Goal: Information Seeking & Learning: Learn about a topic

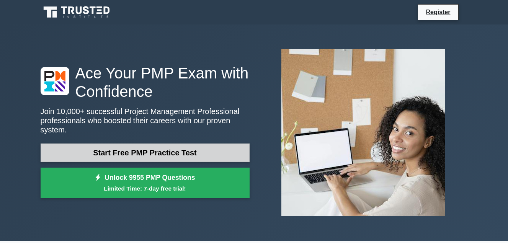
click at [144, 147] on link "Start Free PMP Practice Test" at bounding box center [145, 153] width 209 height 18
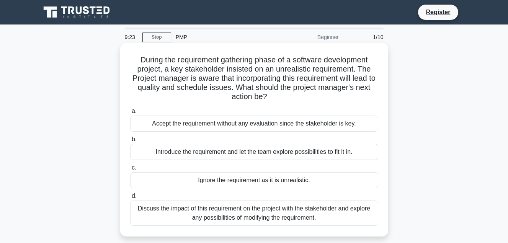
click at [140, 221] on div "Discuss the impact of this requirement on the project with the stakeholder and …" at bounding box center [254, 213] width 248 height 25
click at [130, 199] on input "d. Discuss the impact of this requirement on the project with the stakeholder a…" at bounding box center [130, 196] width 0 height 5
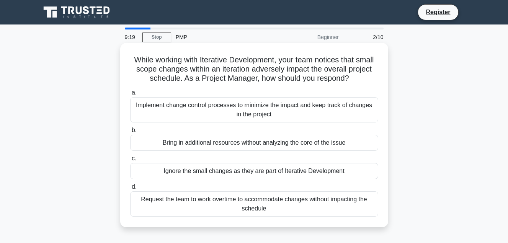
click at [213, 202] on div "Request the team to work overtime to accommodate changes without impacting the …" at bounding box center [254, 204] width 248 height 25
click at [130, 190] on input "d. Request the team to work overtime to accommodate changes without impacting t…" at bounding box center [130, 187] width 0 height 5
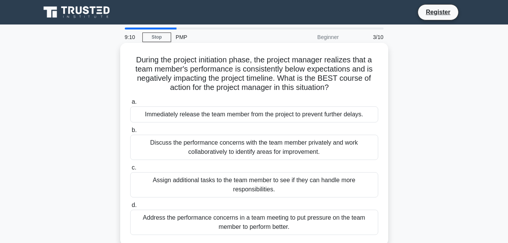
click at [184, 115] on div "Immediately release the team member from the project to prevent further delays." at bounding box center [254, 115] width 248 height 16
click at [130, 105] on input "a. Immediately release the team member from the project to prevent further dela…" at bounding box center [130, 102] width 0 height 5
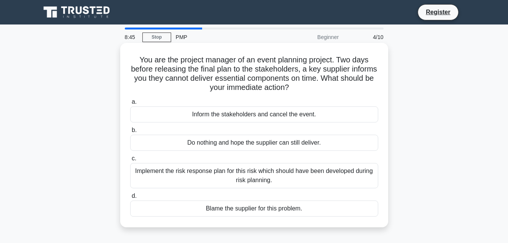
click at [211, 180] on div "Implement the risk response plan for this risk which should have been developed…" at bounding box center [254, 175] width 248 height 25
click at [130, 161] on input "c. Implement the risk response plan for this risk which should have been develo…" at bounding box center [130, 158] width 0 height 5
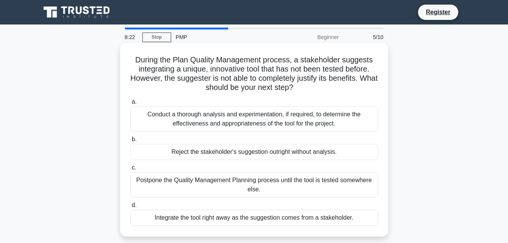
click at [193, 159] on div "Reject the stakeholder's suggestion outright without analysis." at bounding box center [254, 152] width 248 height 16
click at [130, 142] on input "b. Reject the stakeholder's suggestion outright without analysis." at bounding box center [130, 139] width 0 height 5
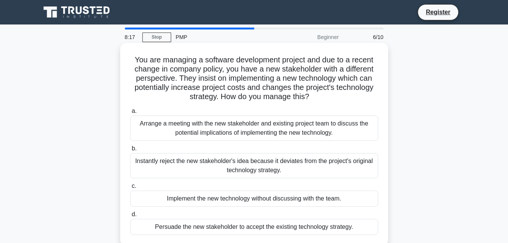
click at [194, 160] on div "Instantly reject the new stakeholder's idea because it deviates from the projec…" at bounding box center [254, 165] width 248 height 25
click at [130, 151] on input "b. Instantly reject the new stakeholder's idea because it deviates from the pro…" at bounding box center [130, 148] width 0 height 5
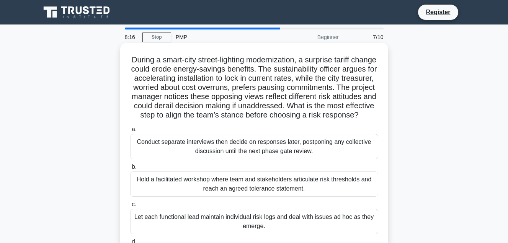
click at [193, 159] on div "Conduct separate interviews then decide on responses later, postponing any coll…" at bounding box center [254, 146] width 248 height 25
click at [130, 132] on input "a. Conduct separate interviews then decide on responses later, postponing any c…" at bounding box center [130, 129] width 0 height 5
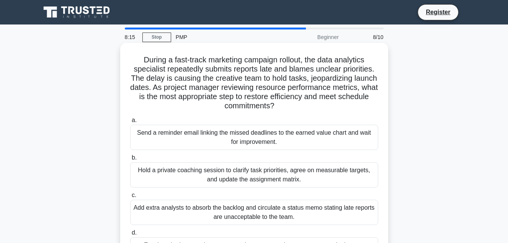
click at [193, 159] on label "b. Hold a private coaching session to clarify task priorities, agree on measura…" at bounding box center [254, 170] width 248 height 34
click at [130, 159] on input "b. Hold a private coaching session to clarify task priorities, agree on measura…" at bounding box center [130, 158] width 0 height 5
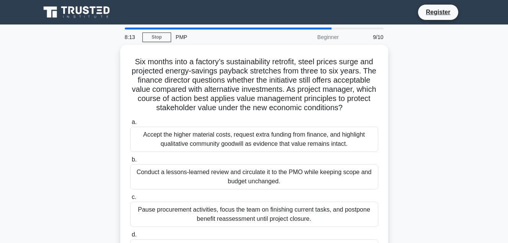
click at [193, 159] on label "b. Conduct a lessons-learned review and circulate it to the PMO while keeping s…" at bounding box center [254, 172] width 248 height 34
click at [130, 159] on input "b. Conduct a lessons-learned review and circulate it to the PMO while keeping s…" at bounding box center [130, 159] width 0 height 5
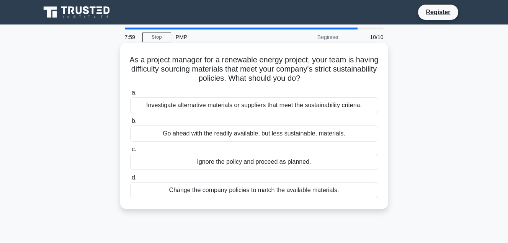
click at [229, 189] on div "Change the company policies to match the available materials." at bounding box center [254, 190] width 248 height 16
click at [130, 180] on input "d. Change the company policies to match the available materials." at bounding box center [130, 177] width 0 height 5
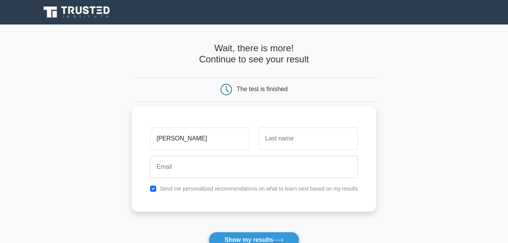
type input "mildred"
click at [289, 138] on input "text" at bounding box center [308, 139] width 99 height 22
type input "karimi"
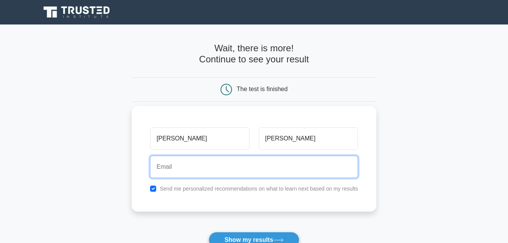
click at [267, 156] on input "email" at bounding box center [254, 167] width 208 height 22
type input "karimimildred23@gmail.com"
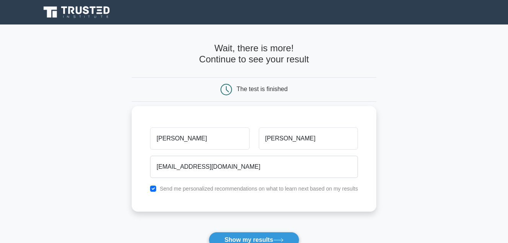
click at [243, 211] on div "mildred karimi karimimildred23@gmail.com Send me personalized recommendations o…" at bounding box center [254, 159] width 245 height 106
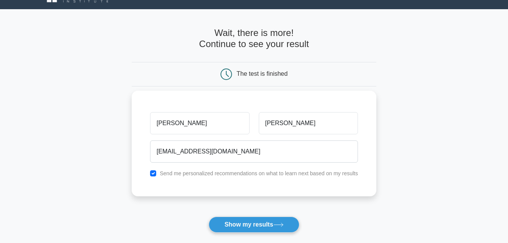
scroll to position [31, 0]
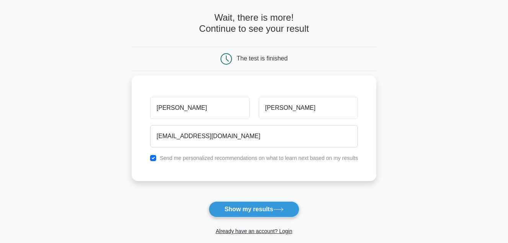
click at [261, 212] on button "Show my results" at bounding box center [254, 210] width 90 height 16
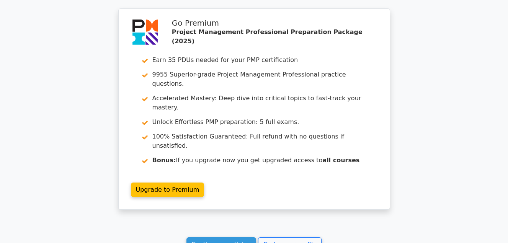
scroll to position [1349, 0]
click at [217, 237] on link "Continue practicing" at bounding box center [222, 244] width 70 height 15
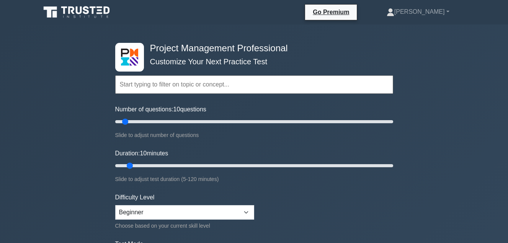
click at [211, 87] on input "text" at bounding box center [254, 84] width 278 height 18
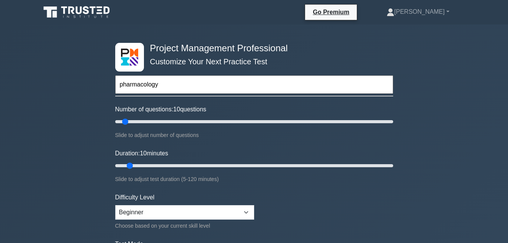
type input "pharmacology"
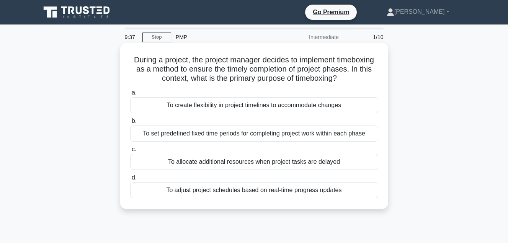
click at [192, 110] on div "To create flexibility in project timelines to accommodate changes" at bounding box center [254, 105] width 248 height 16
click at [130, 95] on input "a. To create flexibility in project timelines to accommodate changes" at bounding box center [130, 92] width 0 height 5
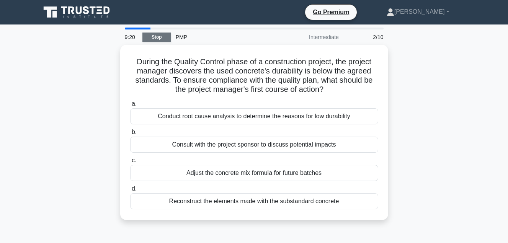
click at [159, 35] on link "Stop" at bounding box center [157, 38] width 29 height 10
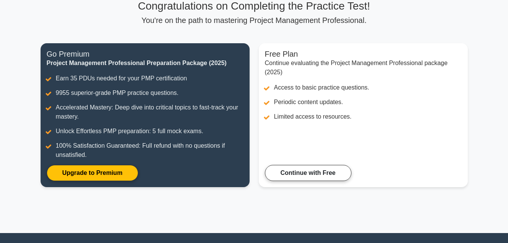
scroll to position [14, 0]
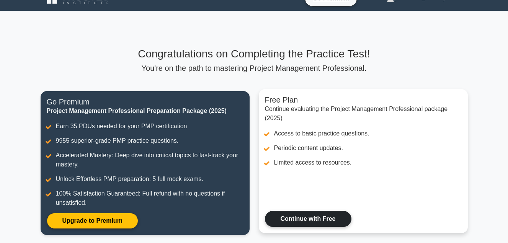
click at [292, 215] on link "Continue with Free" at bounding box center [308, 219] width 87 height 16
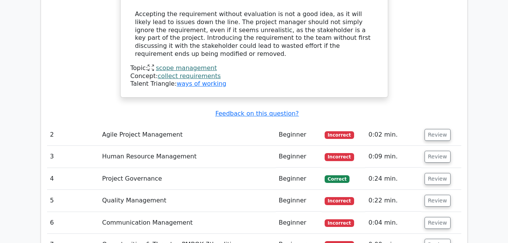
scroll to position [1027, 0]
